Goal: Task Accomplishment & Management: Manage account settings

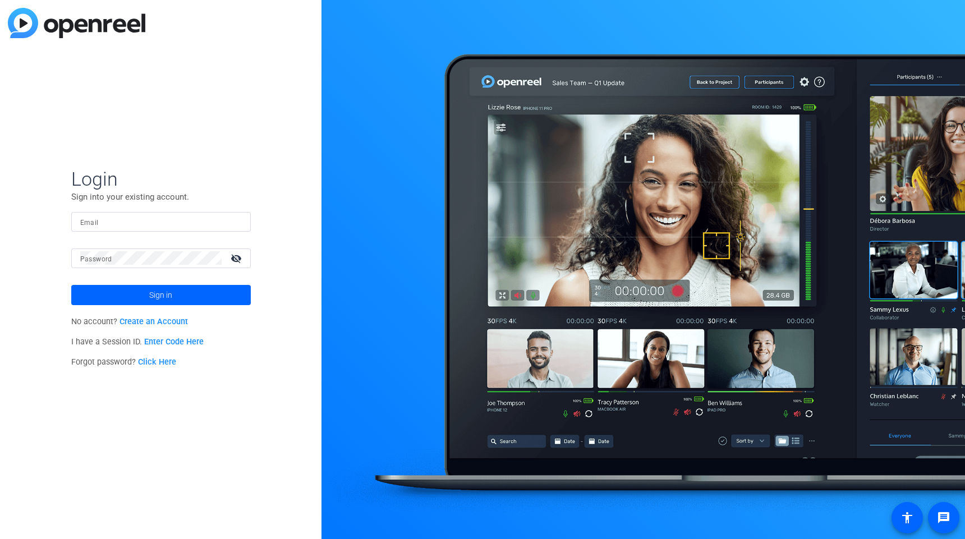
click at [102, 219] on input "Email" at bounding box center [161, 221] width 162 height 13
type input "[PERSON_NAME][EMAIL_ADDRESS][PERSON_NAME][DOMAIN_NAME]"
click at [136, 242] on mat-form-field "Email Andrew.Penziner@ey.com" at bounding box center [161, 230] width 180 height 36
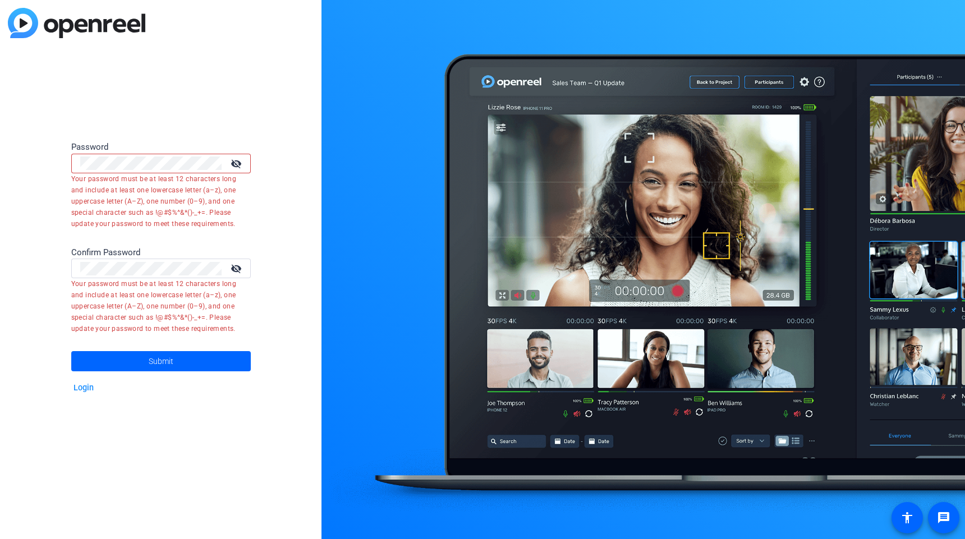
click at [240, 166] on mat-icon "visibility_off" at bounding box center [237, 163] width 27 height 16
click at [236, 269] on mat-icon "visibility_off" at bounding box center [237, 268] width 27 height 16
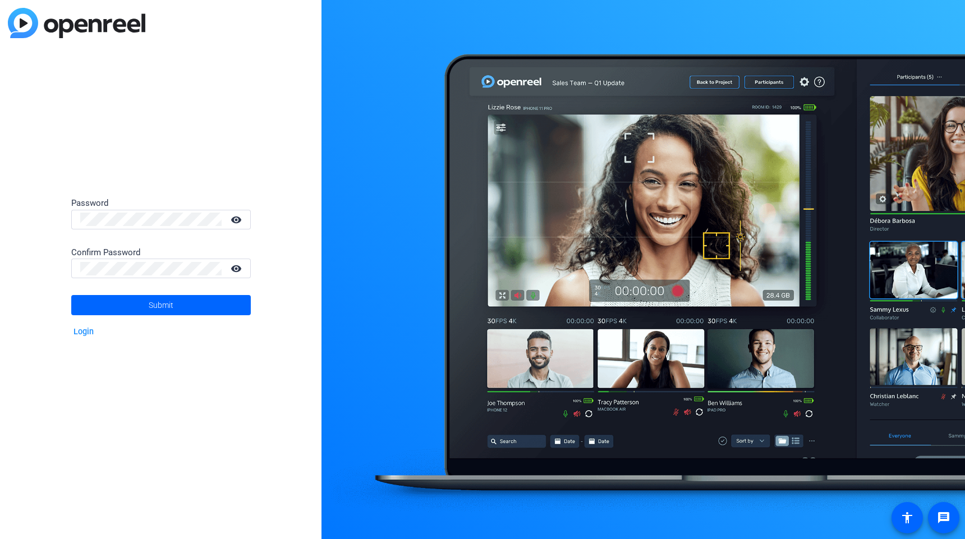
drag, startPoint x: 110, startPoint y: 137, endPoint x: 126, endPoint y: 198, distance: 62.1
click at [110, 141] on div "Password visibility Confirm Password visibility Submit Login" at bounding box center [161, 269] width 322 height 539
click at [35, 261] on div "Password visibility Confirm Password visibility Submit Login" at bounding box center [161, 269] width 322 height 539
click at [164, 302] on span "Submit" at bounding box center [161, 305] width 25 height 28
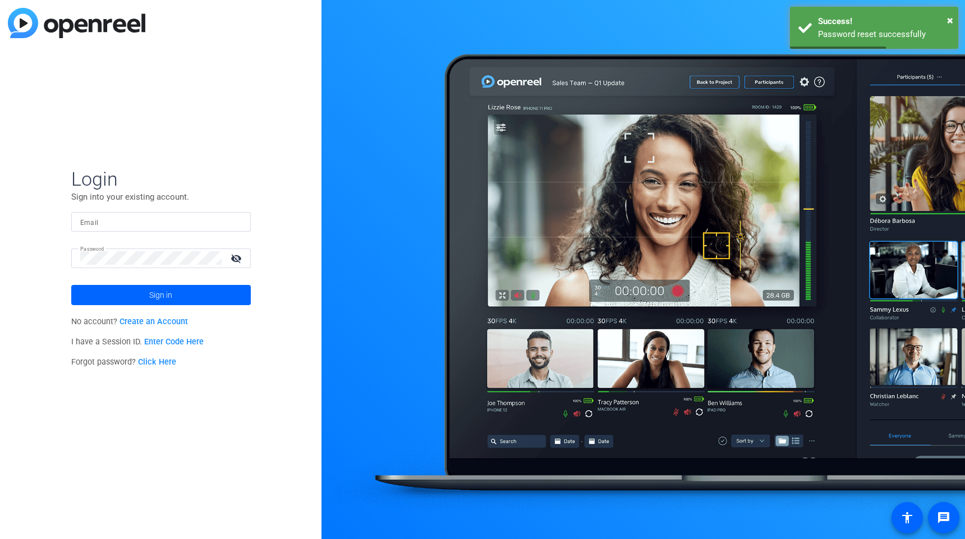
click at [114, 223] on input "Email" at bounding box center [161, 221] width 162 height 13
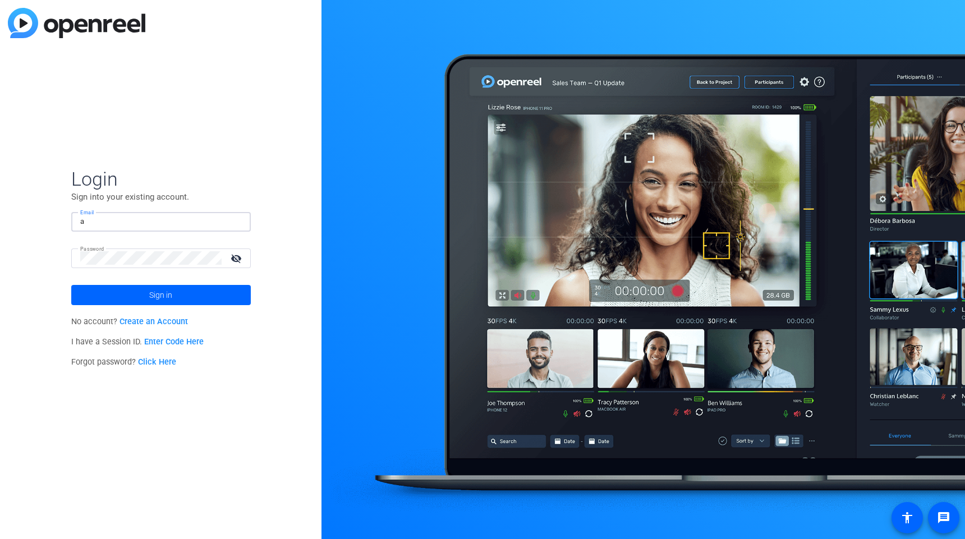
click at [118, 224] on input "a" at bounding box center [161, 221] width 162 height 13
type input "[PERSON_NAME][EMAIL_ADDRESS][PERSON_NAME][DOMAIN_NAME]"
click at [133, 308] on openreel-director-login-form "Login Sign into your existing account. Email [PERSON_NAME][EMAIL_ADDRESS][PERSO…" at bounding box center [161, 269] width 180 height 205
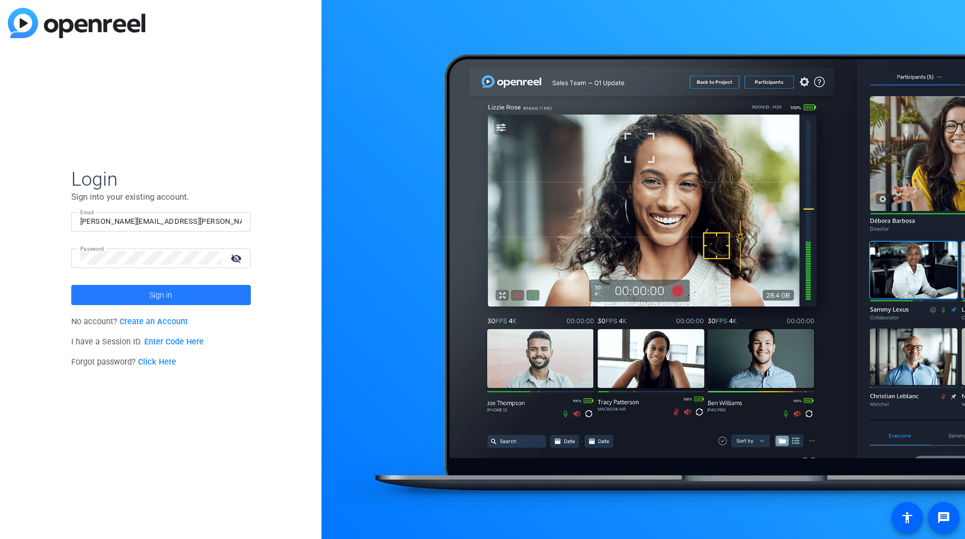
click at [135, 297] on span at bounding box center [161, 295] width 180 height 27
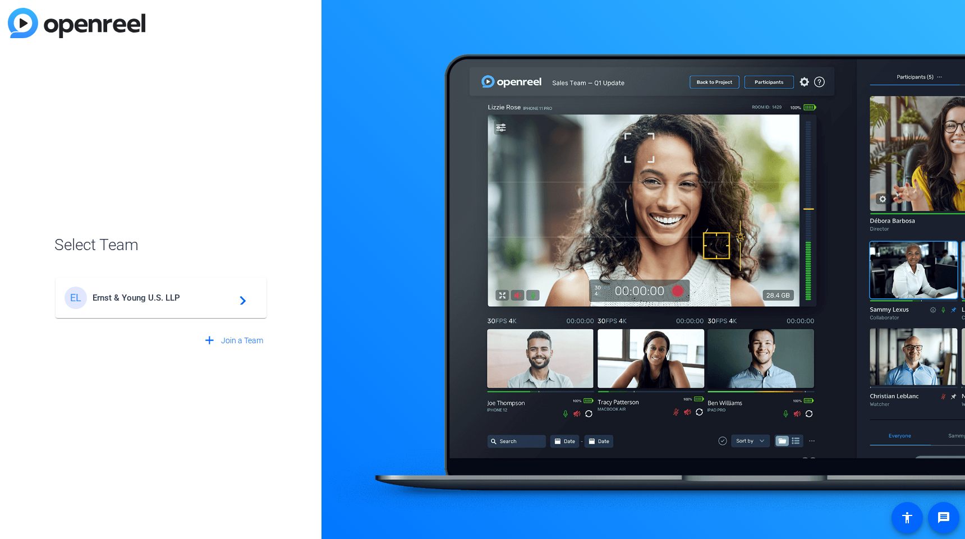
click at [135, 296] on span "Ernst & Young U.S. LLP" at bounding box center [163, 298] width 140 height 10
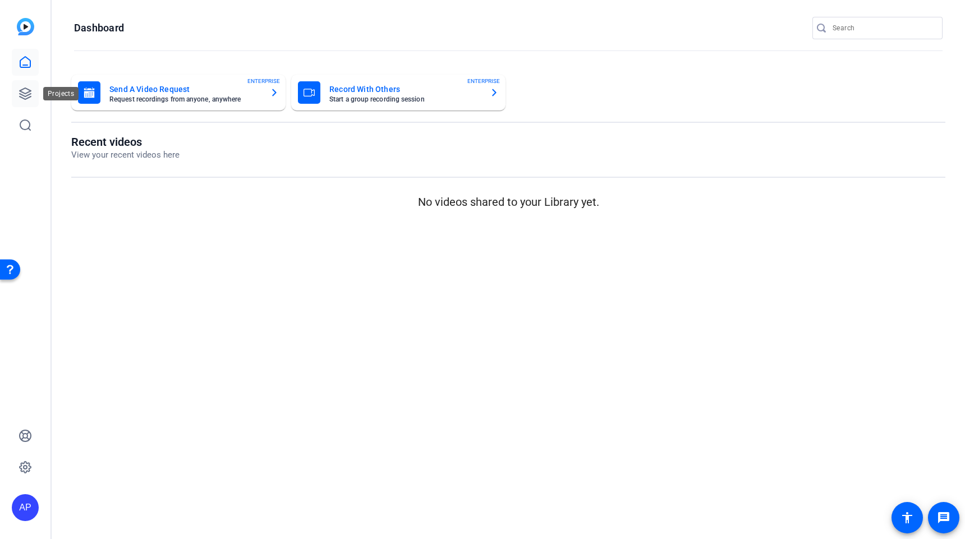
click at [25, 92] on icon at bounding box center [25, 93] width 13 height 13
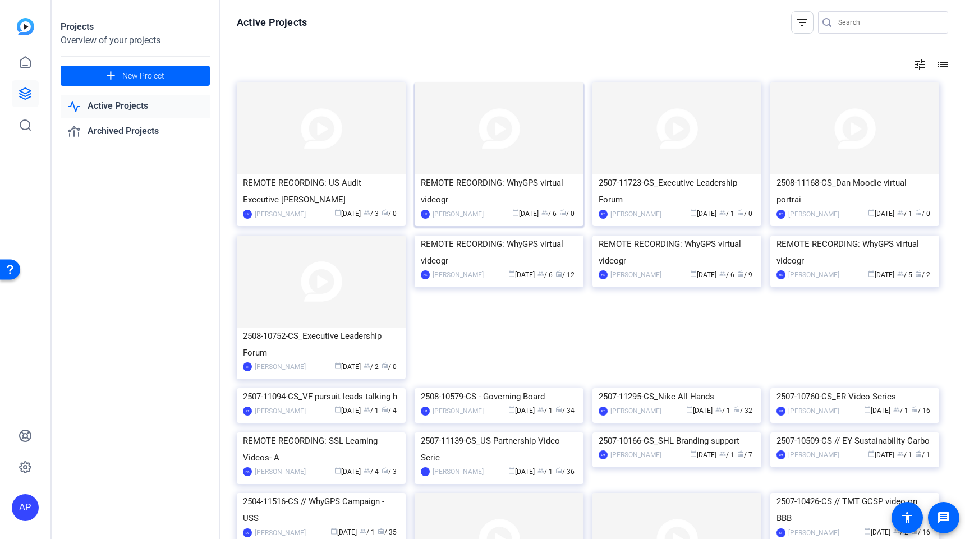
click at [498, 180] on div "REMOTE RECORDING: WhyGPS virtual videogr" at bounding box center [499, 192] width 157 height 34
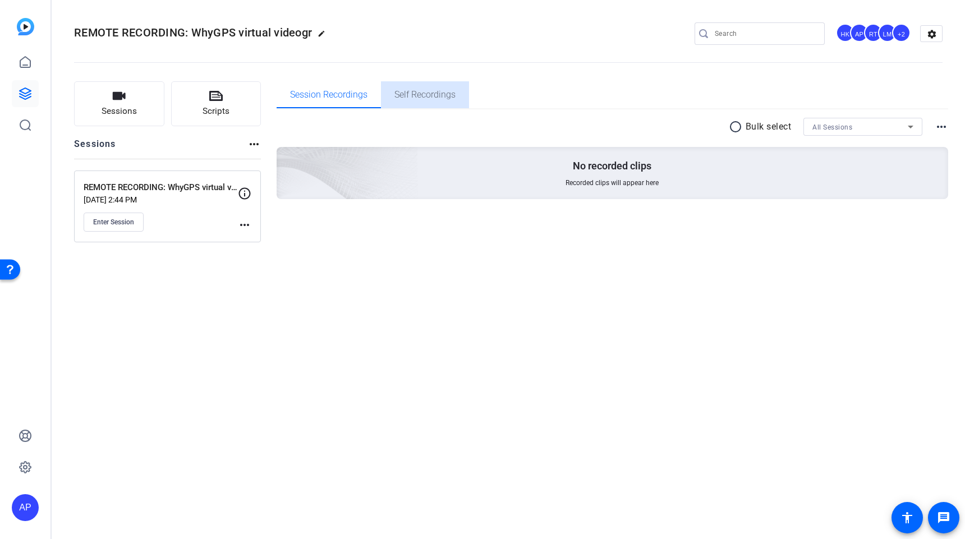
click at [438, 97] on span "Self Recordings" at bounding box center [424, 94] width 61 height 9
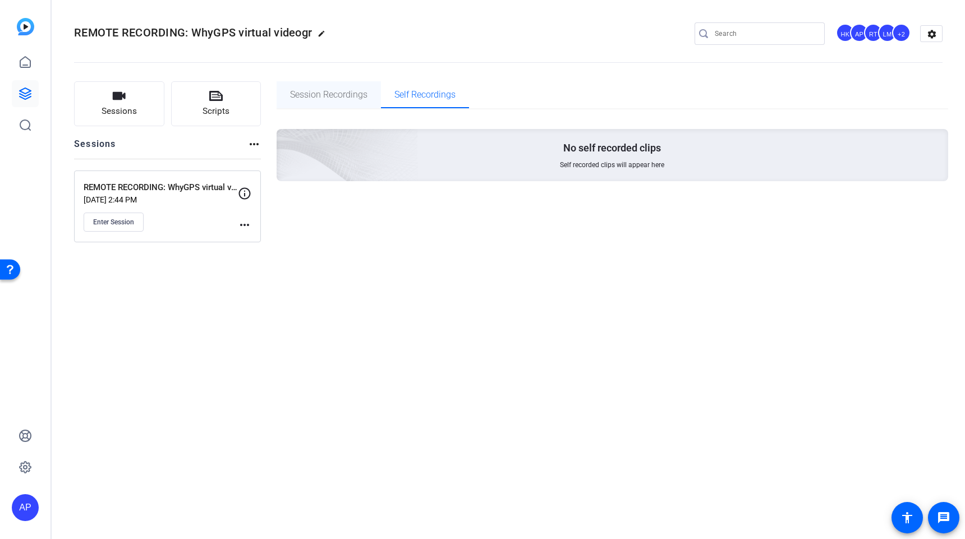
click at [352, 99] on span "Session Recordings" at bounding box center [328, 94] width 77 height 9
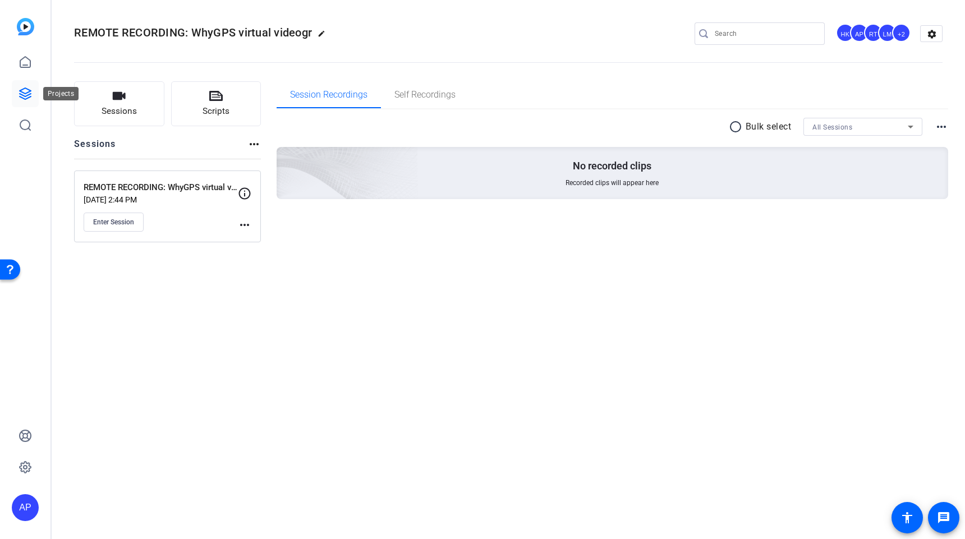
click at [30, 93] on icon at bounding box center [25, 93] width 13 height 13
